Goal: Information Seeking & Learning: Learn about a topic

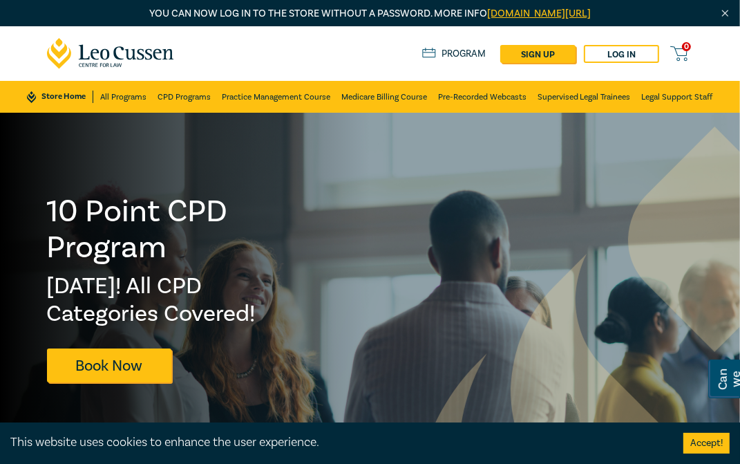
click at [703, 439] on button "Accept!" at bounding box center [706, 442] width 46 height 21
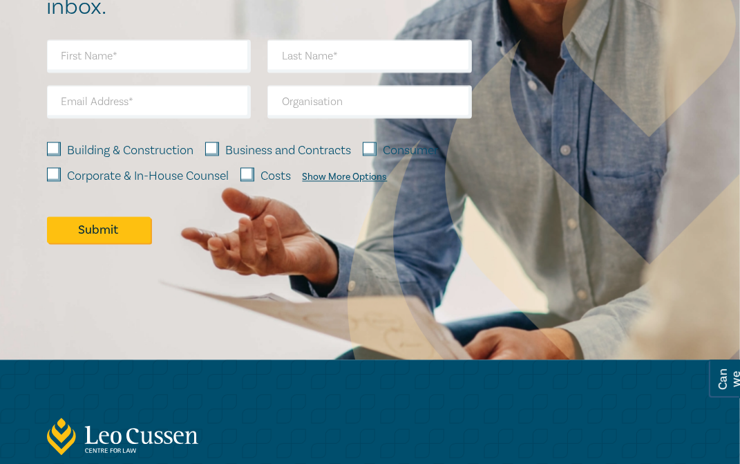
scroll to position [2128, 0]
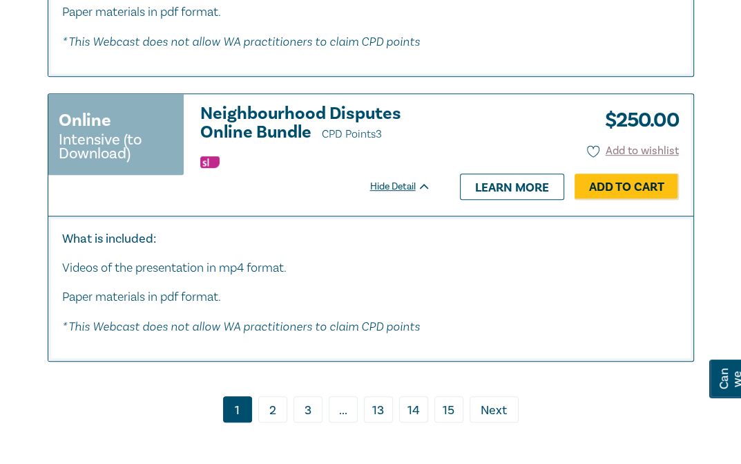
scroll to position [8085, 0]
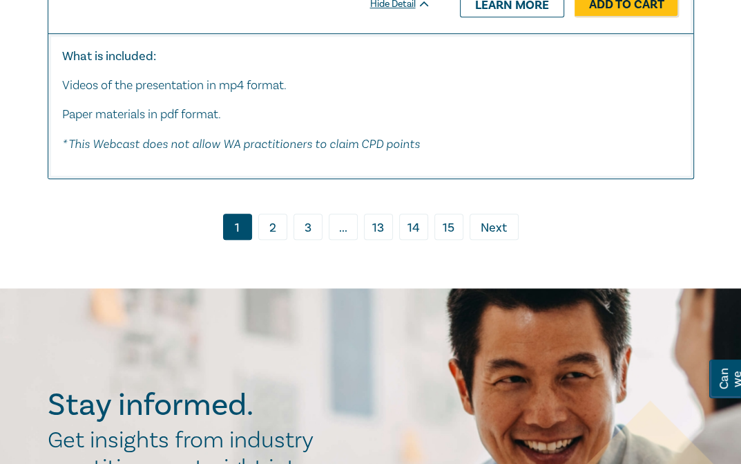
click at [279, 224] on link "2" at bounding box center [272, 226] width 29 height 26
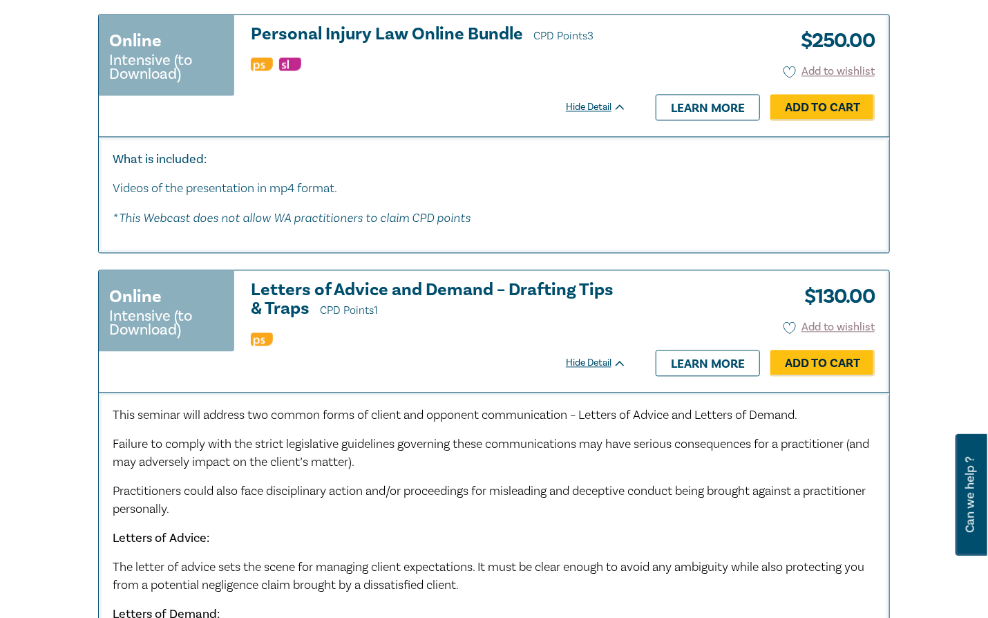
scroll to position [6884, 0]
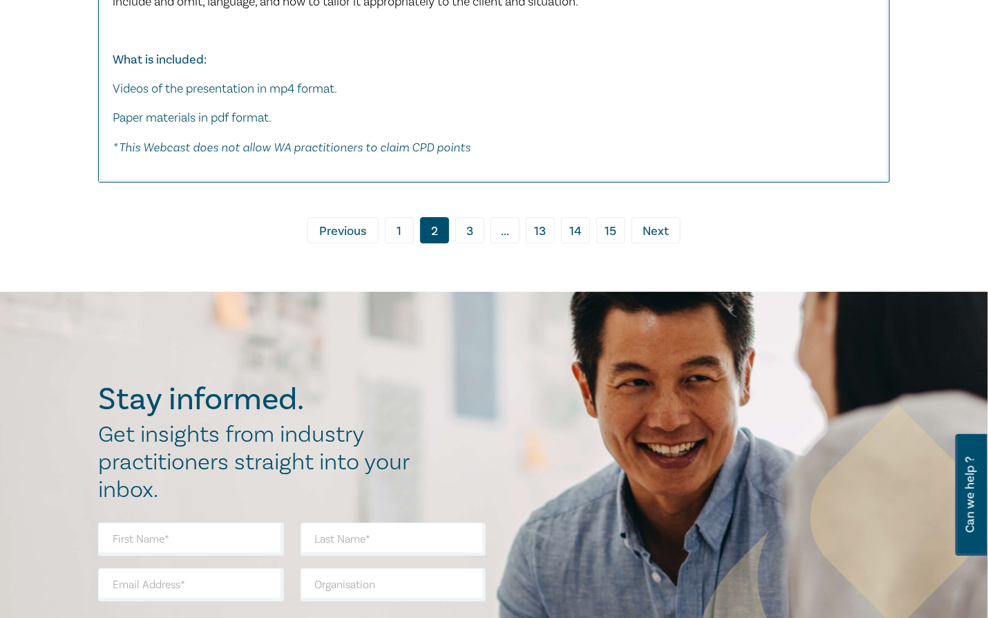
click at [469, 230] on link "3" at bounding box center [469, 230] width 29 height 26
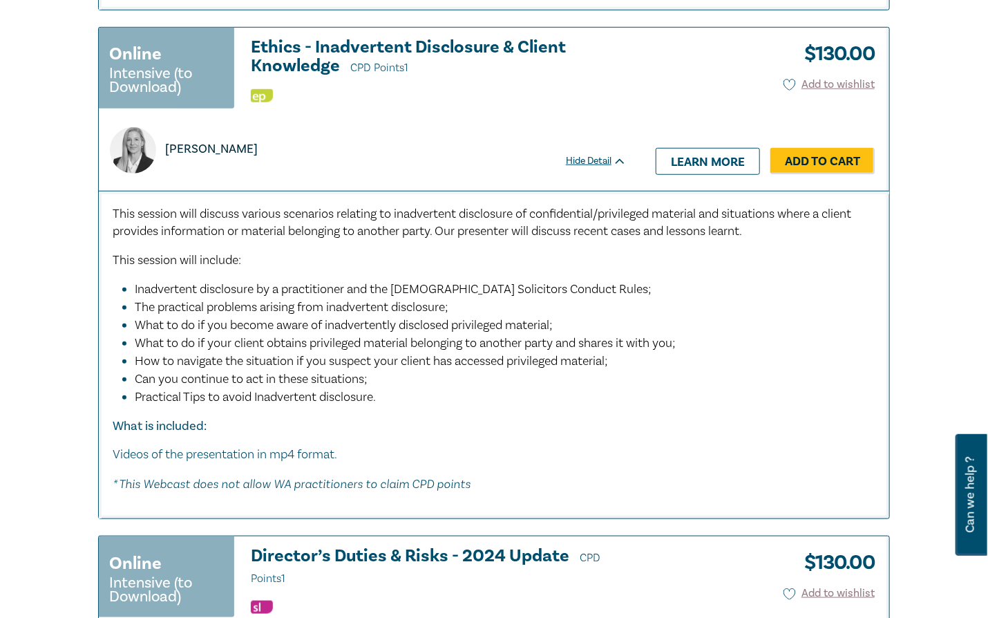
scroll to position [5319, 0]
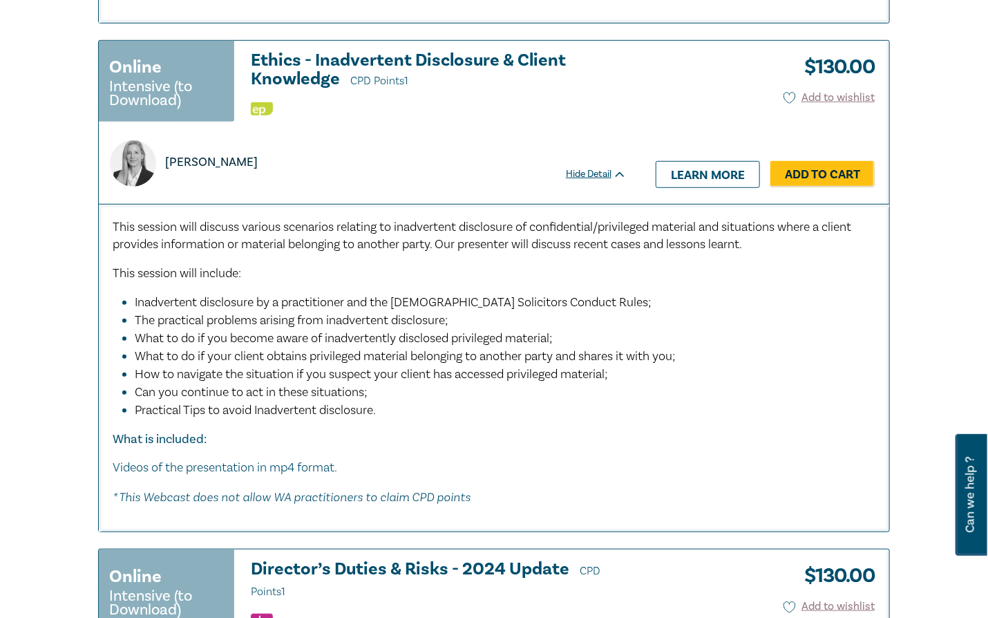
click at [428, 353] on span "What to do if your client obtains privileged material belonging to another part…" at bounding box center [405, 356] width 541 height 16
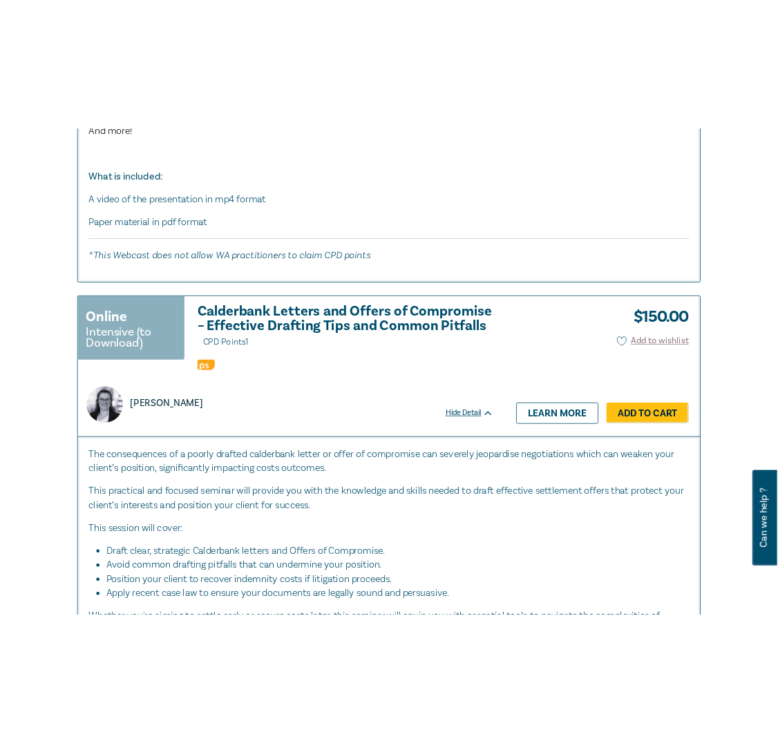
scroll to position [7026, 0]
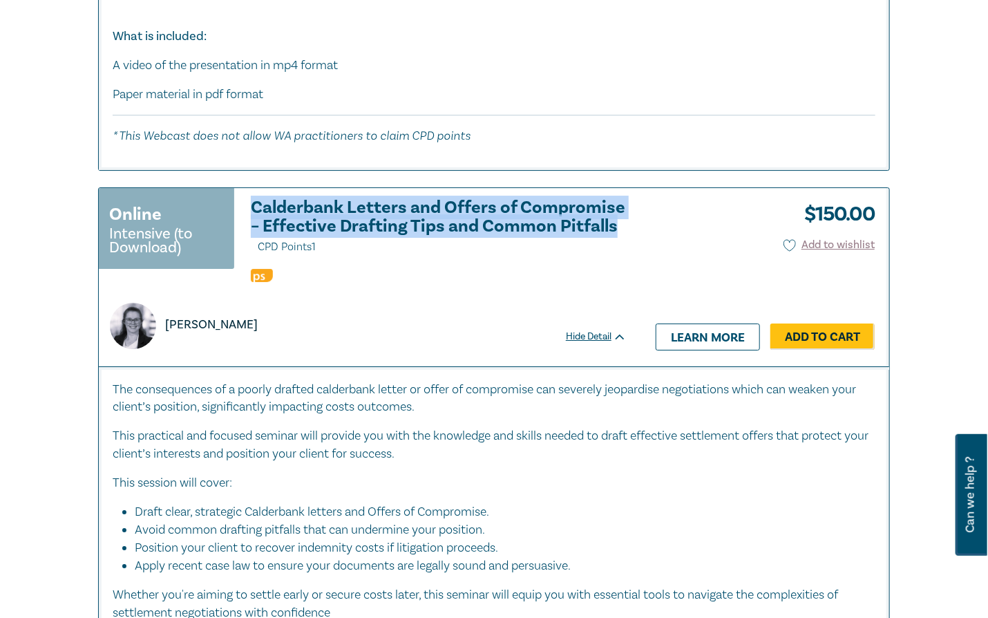
drag, startPoint x: 633, startPoint y: 230, endPoint x: 245, endPoint y: 216, distance: 388.5
click at [245, 216] on div "Online Intensive (to Download) Calderbank Letters and Offers of Compromise – Ef…" at bounding box center [370, 277] width 542 height 178
copy h3 "Calderbank Letters and Offers of Compromise – Effective Drafting Tips and Commo…"
